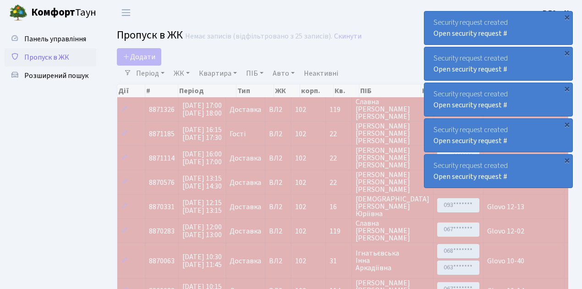
select select "25"
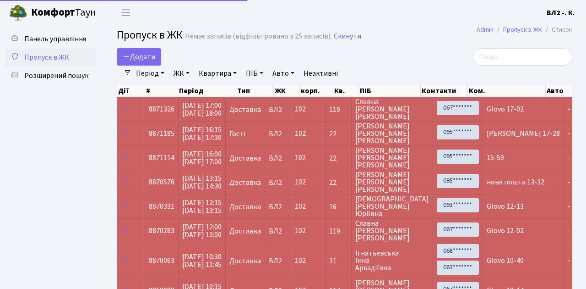
select select "25"
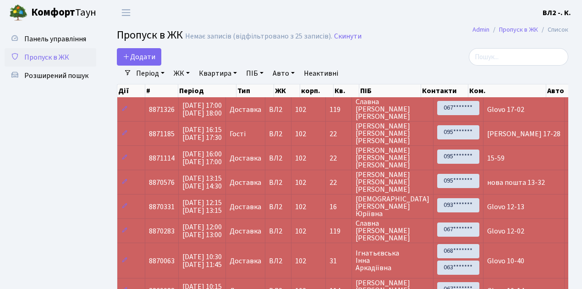
click at [406, 133] on span "Гайдай Сергій Васильович" at bounding box center [393, 133] width 74 height 22
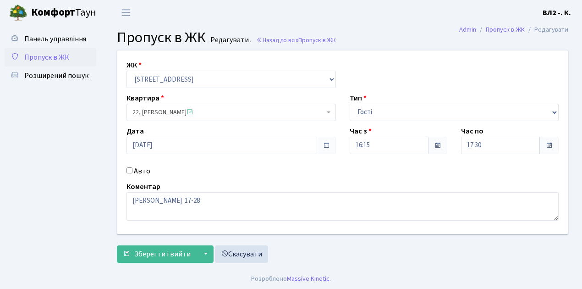
click at [70, 104] on ul "Панель управління Пропуск в ЖК Розширений пошук" at bounding box center [51, 146] width 92 height 233
click at [49, 56] on span "Пропуск в ЖК" at bounding box center [46, 57] width 45 height 10
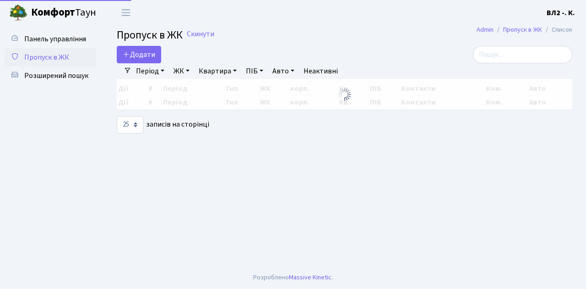
select select "25"
